Goal: Information Seeking & Learning: Learn about a topic

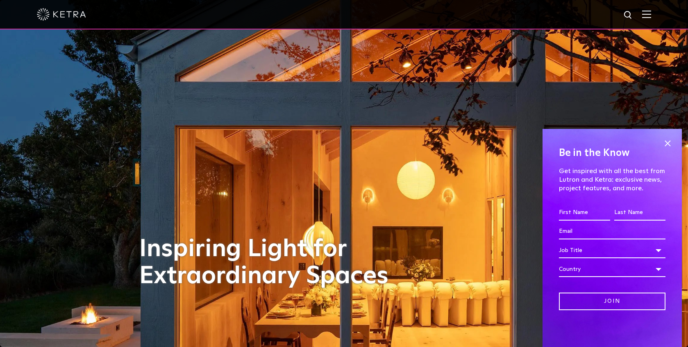
click at [645, 15] on img at bounding box center [646, 14] width 9 height 8
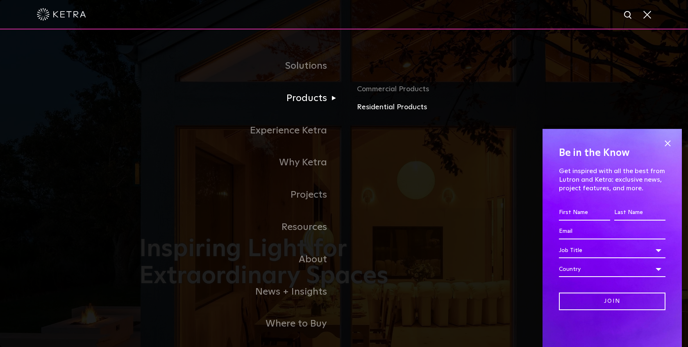
click at [385, 106] on link "Residential Products" at bounding box center [453, 108] width 192 height 12
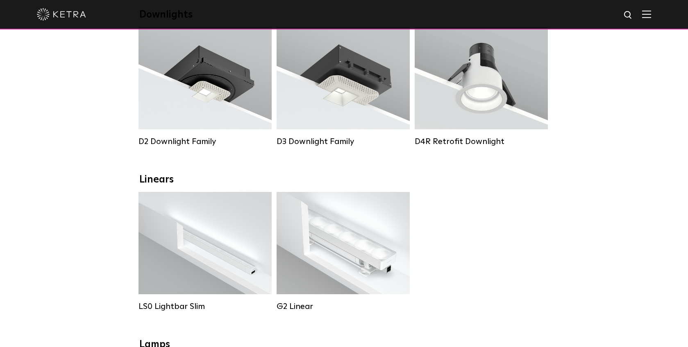
scroll to position [159, 0]
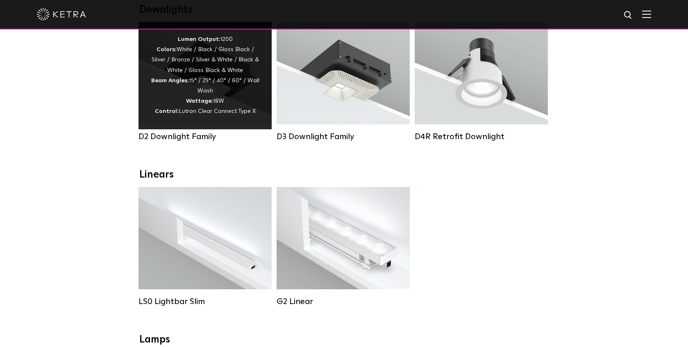
click at [251, 71] on div "Lumen Output: 1200 Colors: White / Black / Gloss Black / Silver / Bronze / Silv…" at bounding box center [205, 75] width 109 height 83
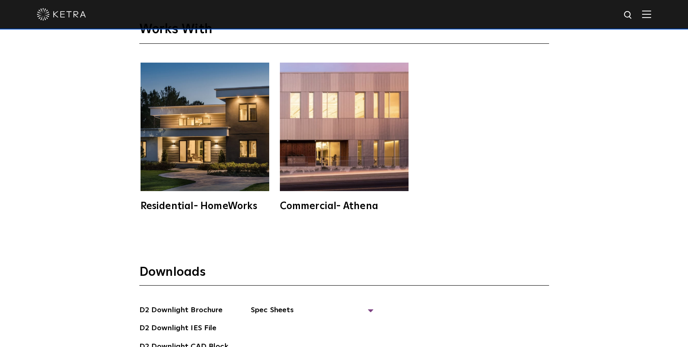
scroll to position [2135, 0]
